Goal: Find specific page/section: Find specific page/section

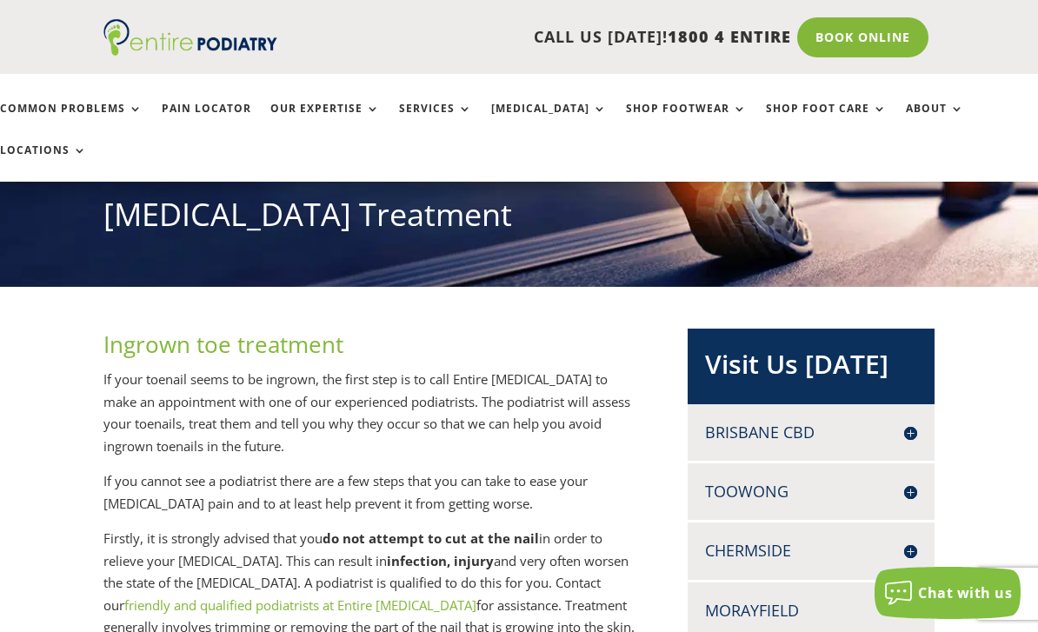
scroll to position [368, 0]
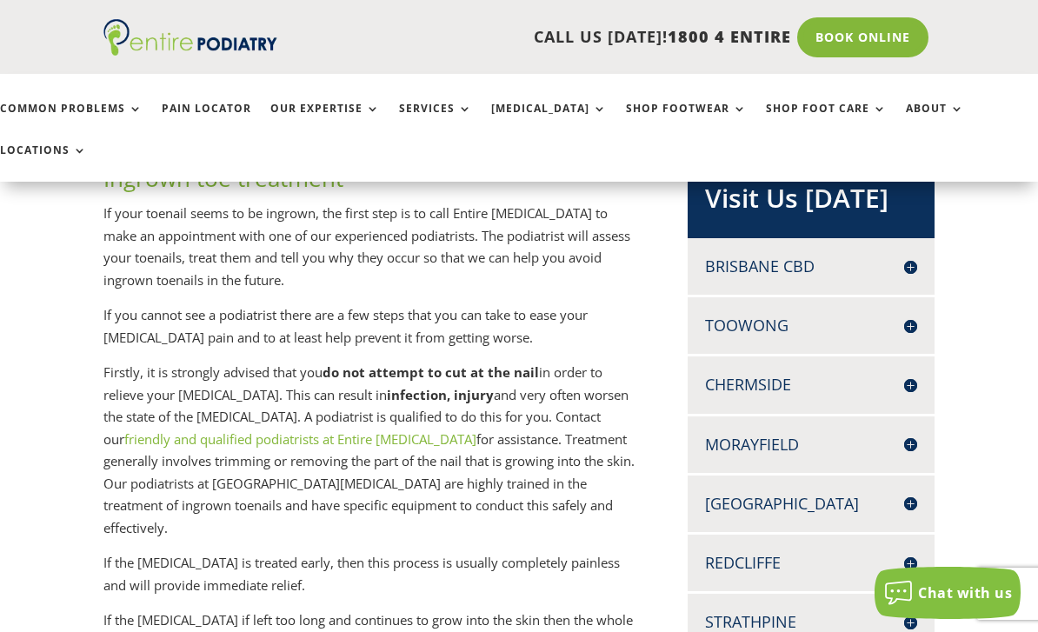
click at [782, 374] on h4 "Chermside" at bounding box center [810, 385] width 211 height 22
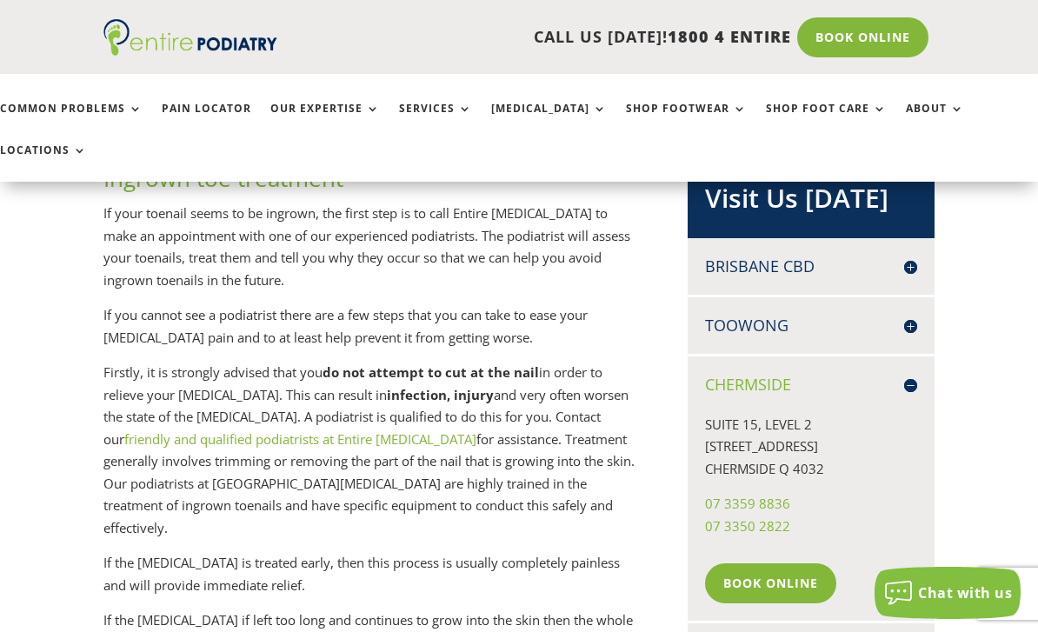
click at [908, 374] on h4 "Chermside" at bounding box center [810, 385] width 211 height 22
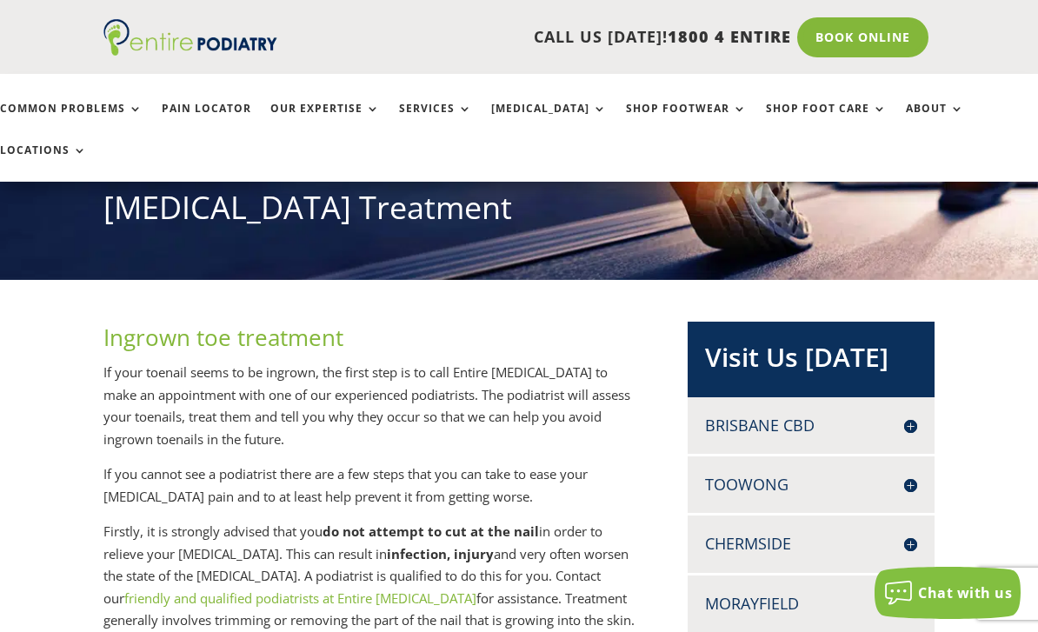
scroll to position [14, 0]
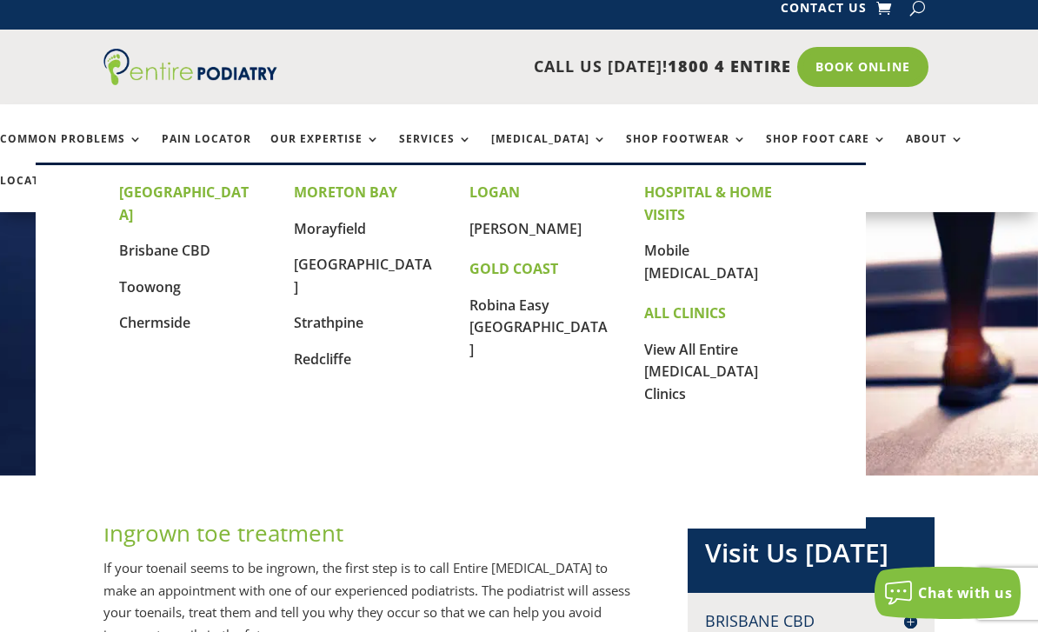
click at [143, 313] on link "Chermside" at bounding box center [154, 322] width 71 height 19
click at [154, 313] on link "Chermside" at bounding box center [154, 322] width 71 height 19
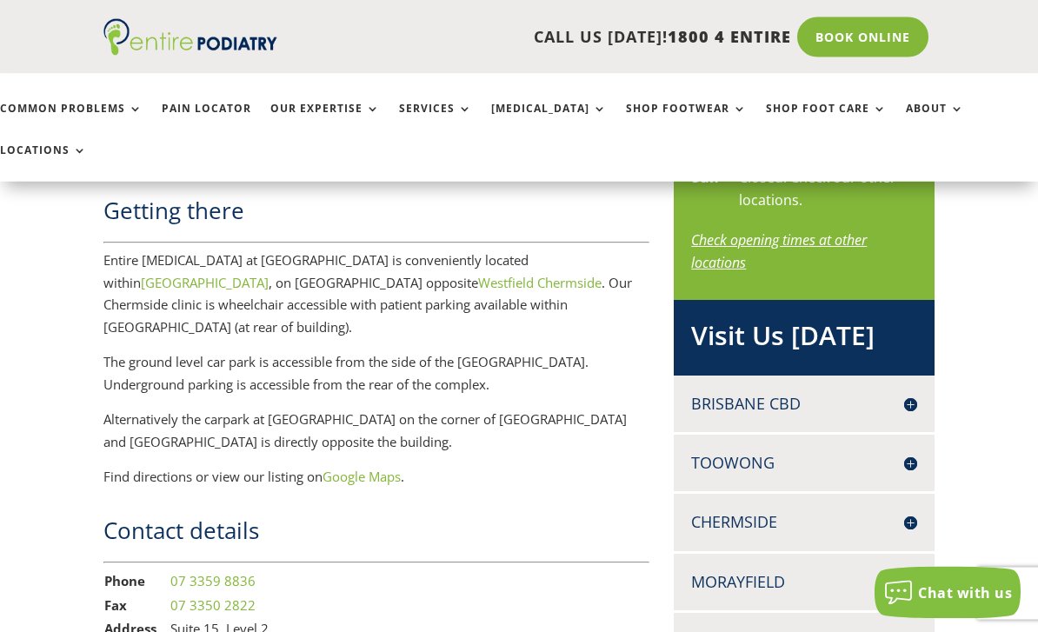
scroll to position [1060, 0]
click at [369, 468] on link "Google Maps" at bounding box center [361, 476] width 78 height 17
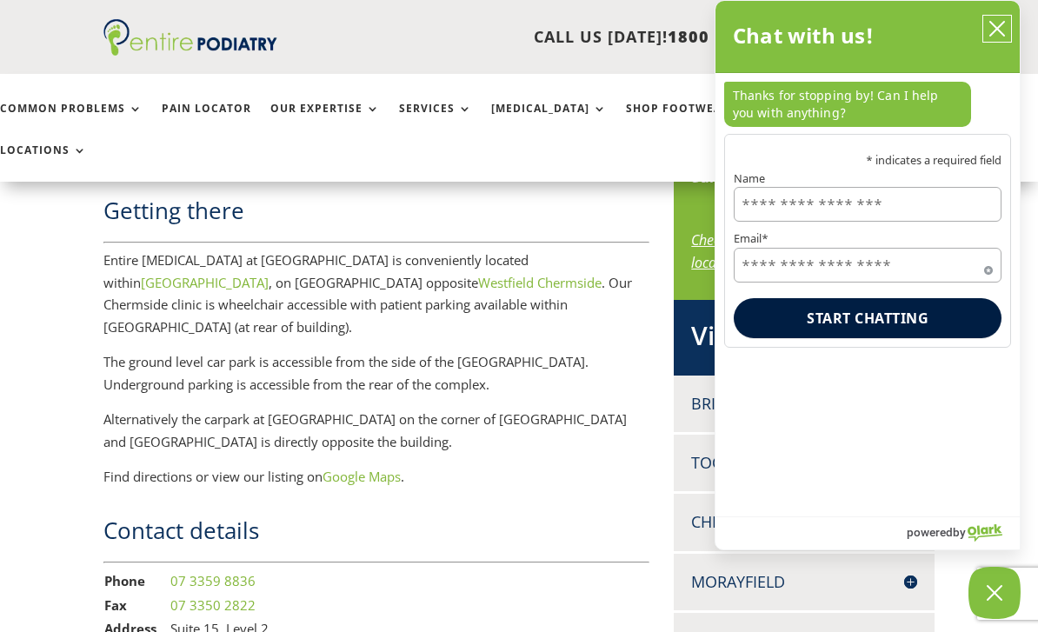
click at [1001, 38] on button "close chatbox" at bounding box center [997, 29] width 28 height 26
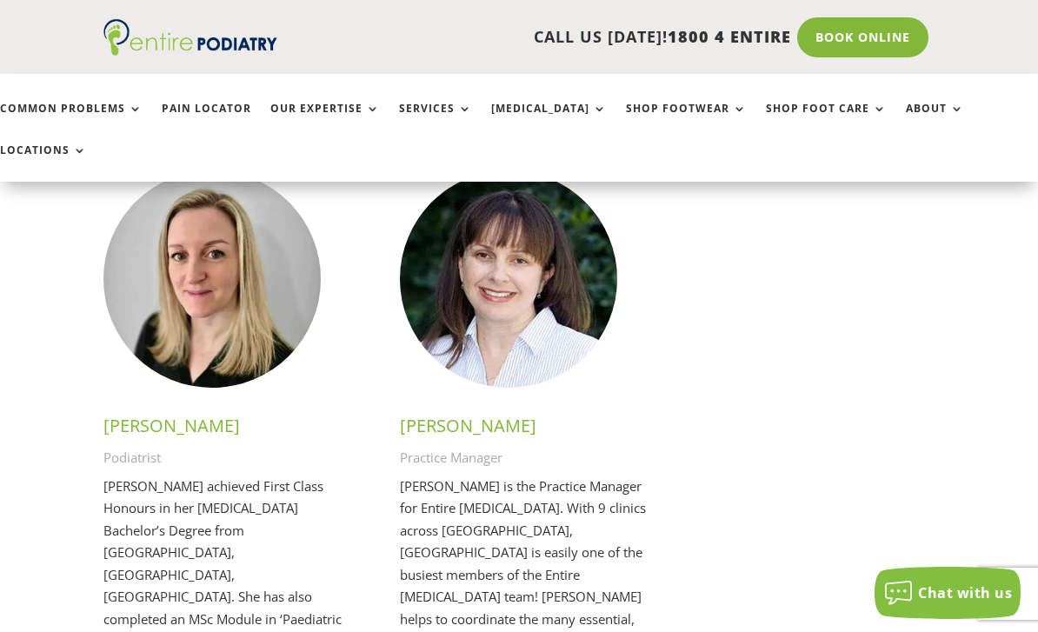
scroll to position [4191, 0]
